Goal: Task Accomplishment & Management: Use online tool/utility

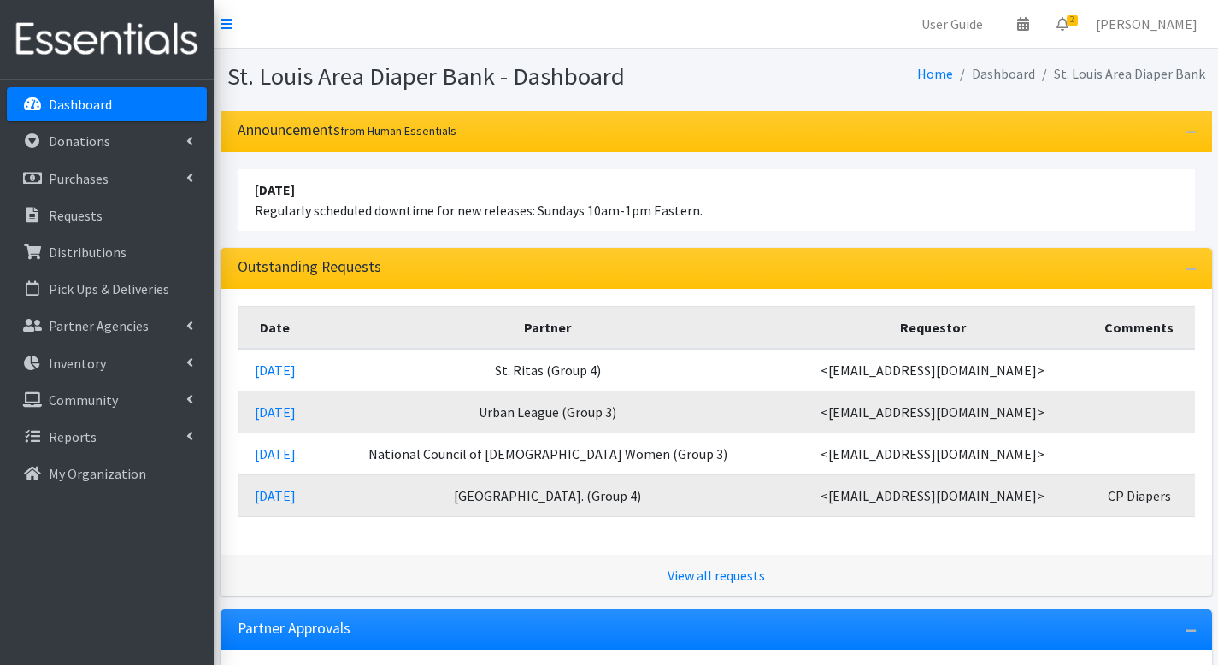
click at [831, 77] on div "Home Dashboard St. Louis Area Diaper Bank" at bounding box center [964, 77] width 496 height 30
click at [1069, 30] on icon at bounding box center [1063, 24] width 12 height 14
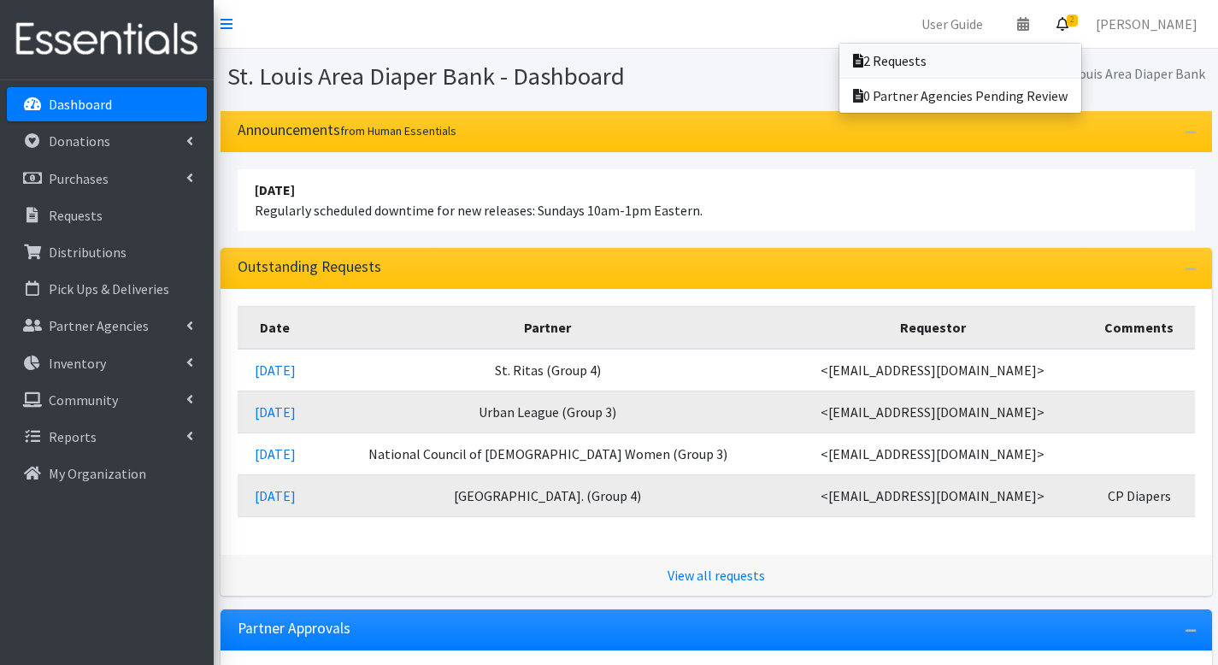
click at [1068, 54] on link "2 Requests" at bounding box center [961, 61] width 242 height 34
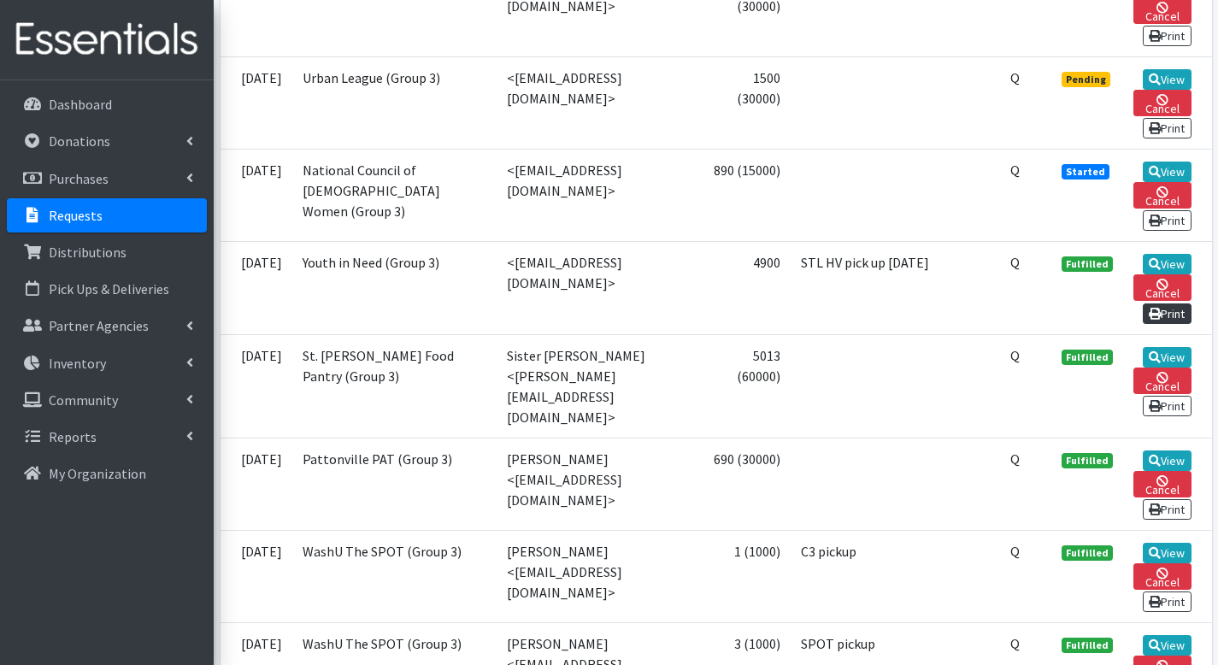
scroll to position [518, 0]
click at [1169, 323] on link "Print" at bounding box center [1167, 313] width 49 height 21
click at [1153, 269] on icon at bounding box center [1155, 263] width 12 height 12
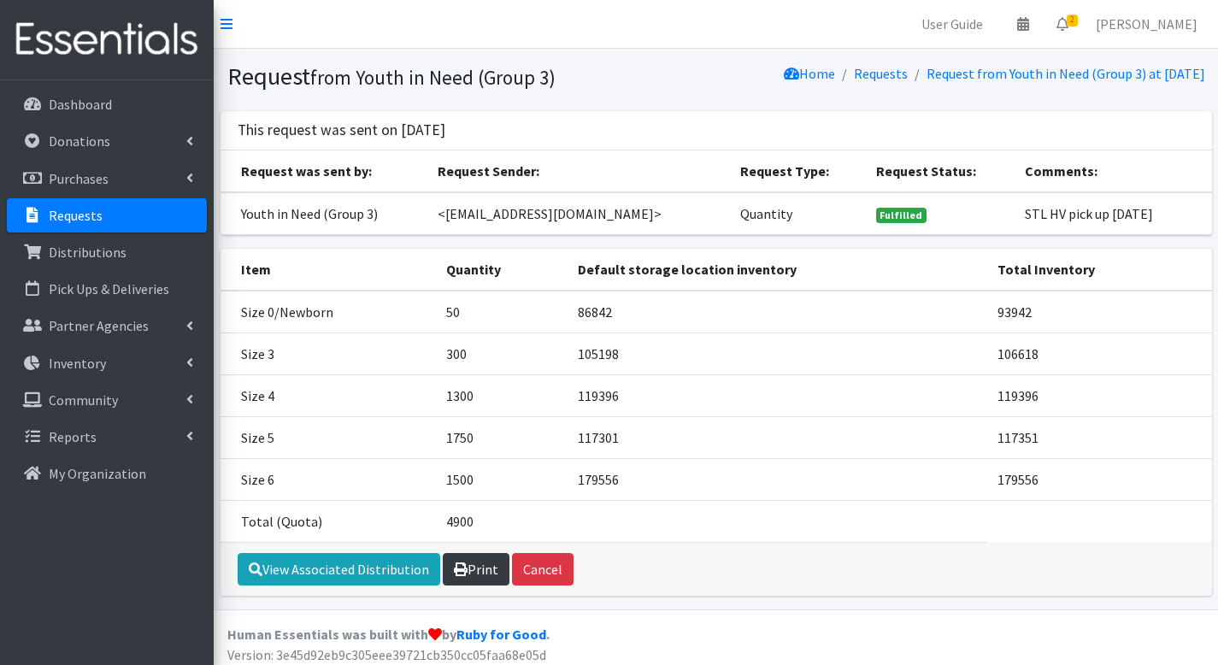
click at [481, 575] on link "Print" at bounding box center [476, 569] width 67 height 32
click at [141, 258] on link "Distributions" at bounding box center [107, 252] width 200 height 34
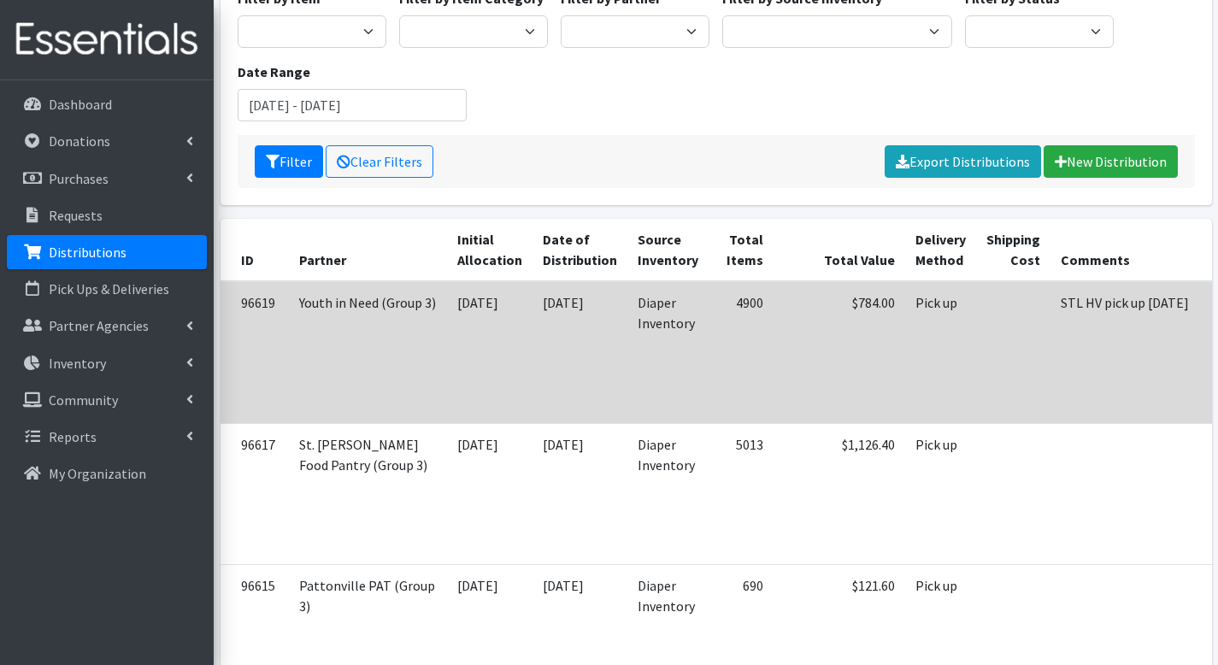
scroll to position [209, 0]
